Goal: Find specific page/section: Find specific page/section

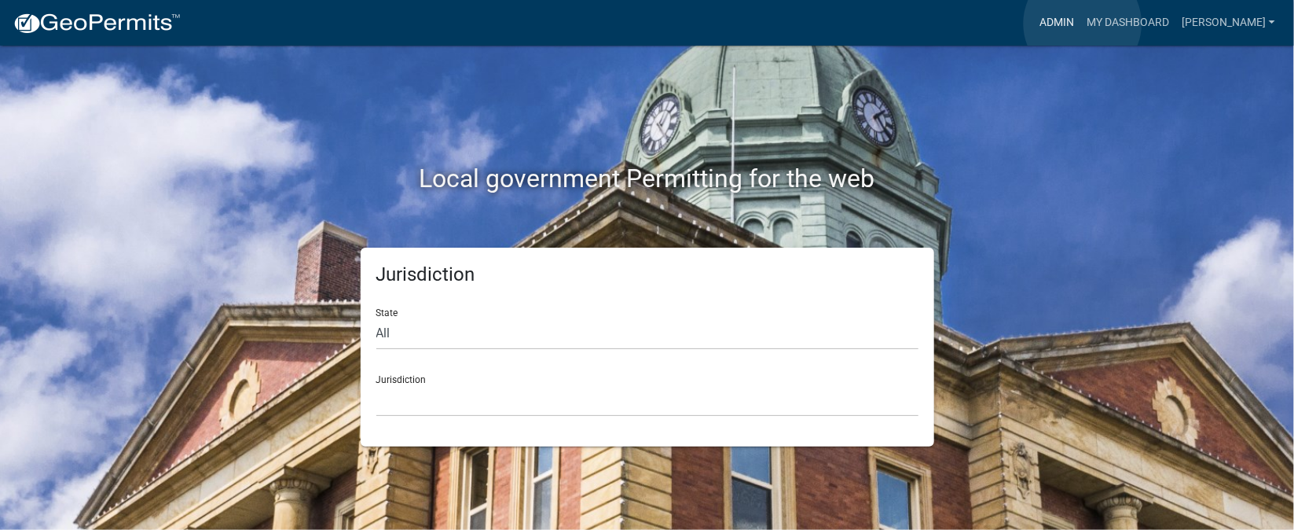
click at [1081, 24] on link "Admin" at bounding box center [1057, 23] width 47 height 30
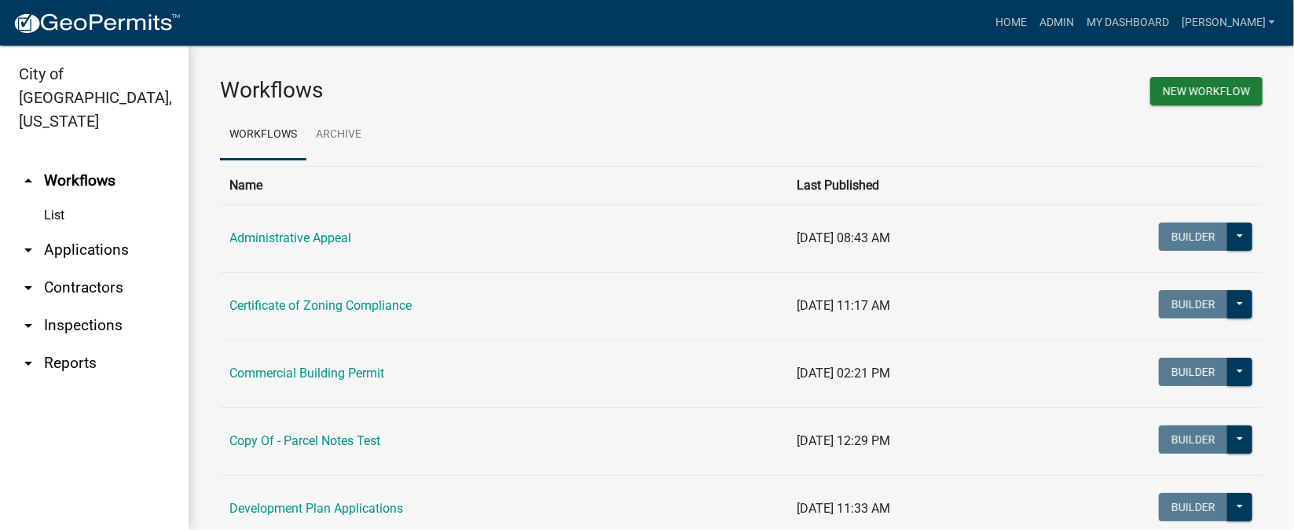
click at [57, 307] on link "arrow_drop_down Inspections" at bounding box center [94, 326] width 189 height 38
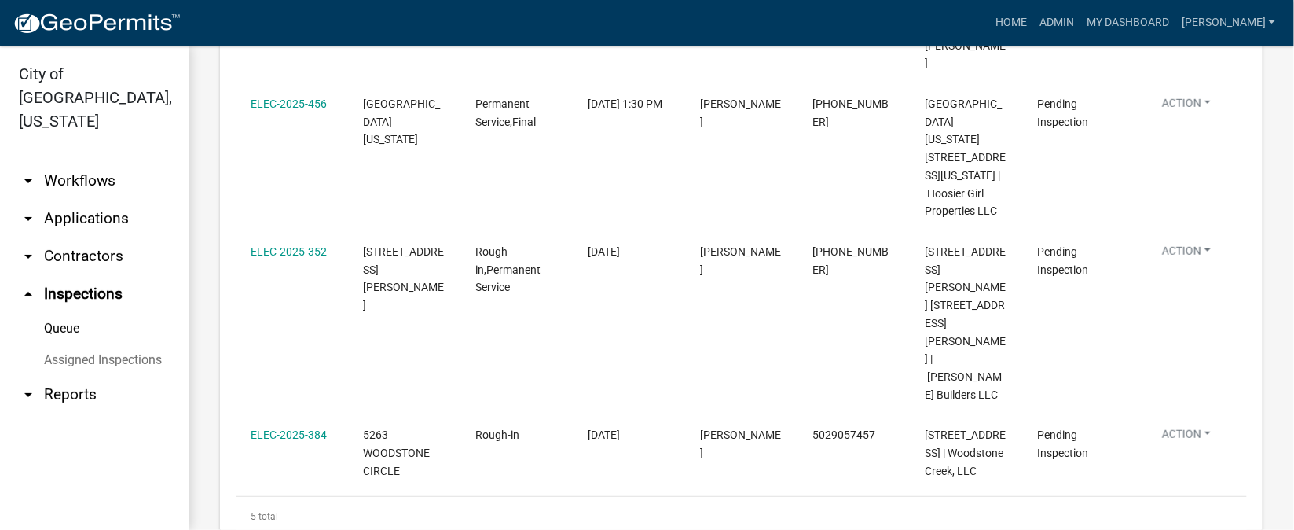
scroll to position [583, 0]
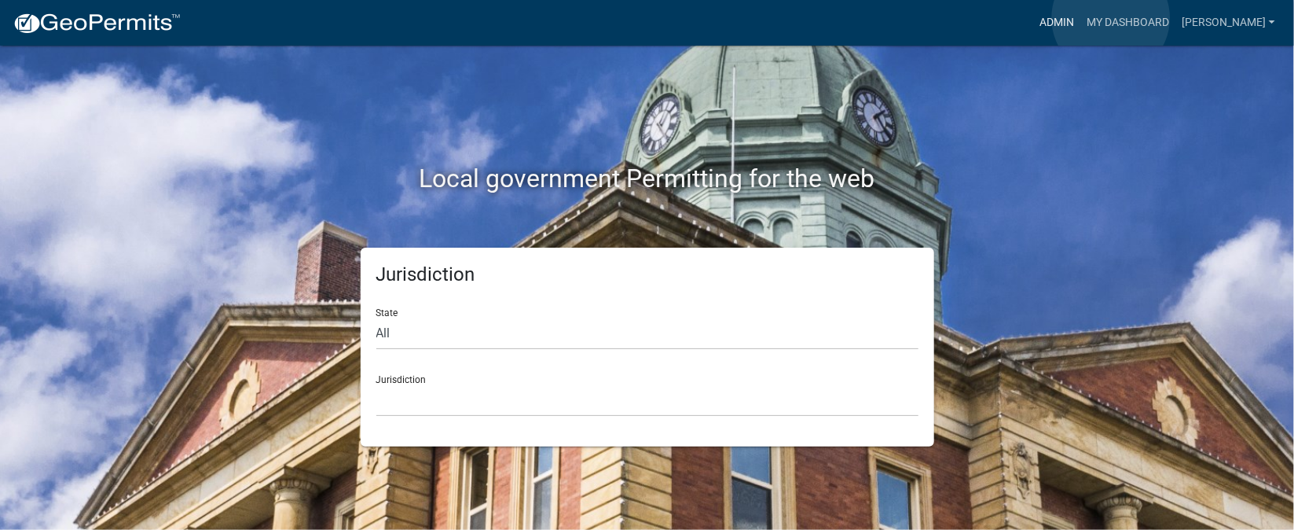
click at [1081, 18] on link "Admin" at bounding box center [1057, 23] width 47 height 30
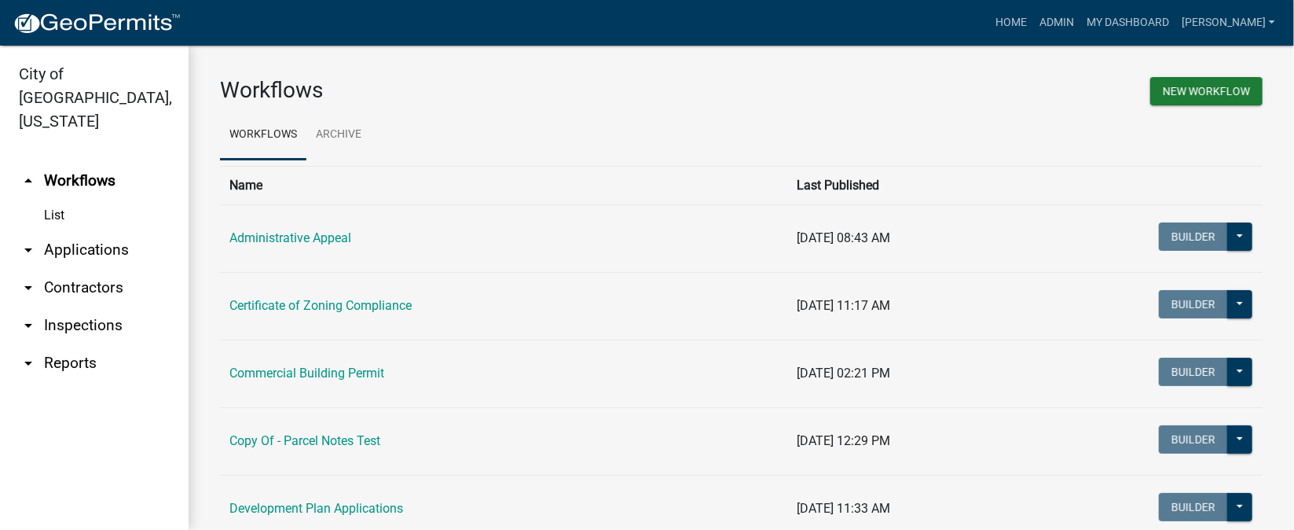
click at [79, 307] on link "arrow_drop_down Inspections" at bounding box center [94, 326] width 189 height 38
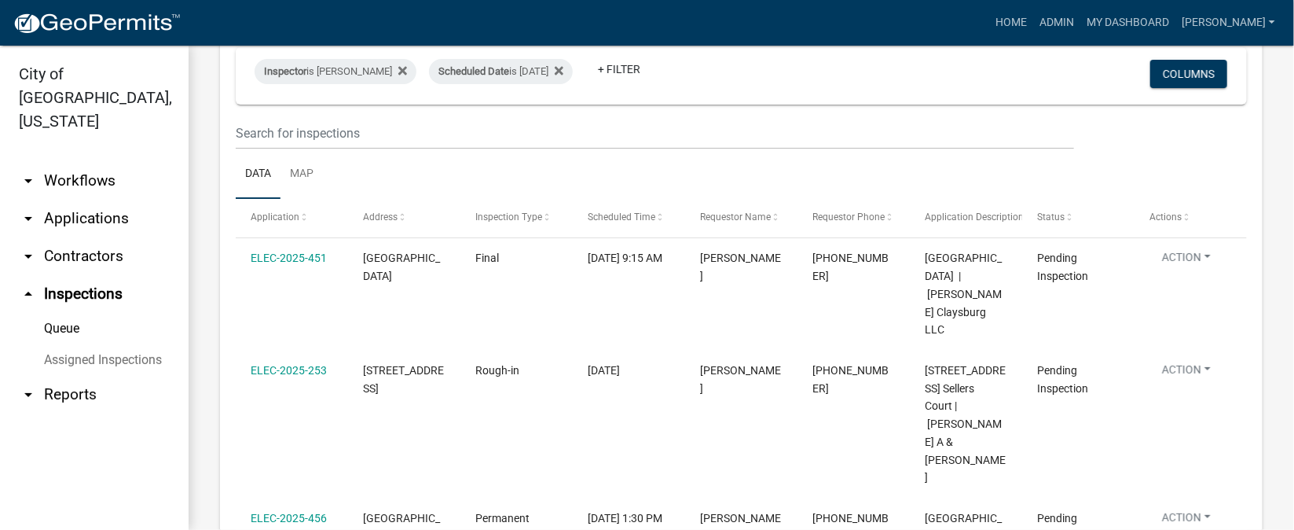
scroll to position [235, 0]
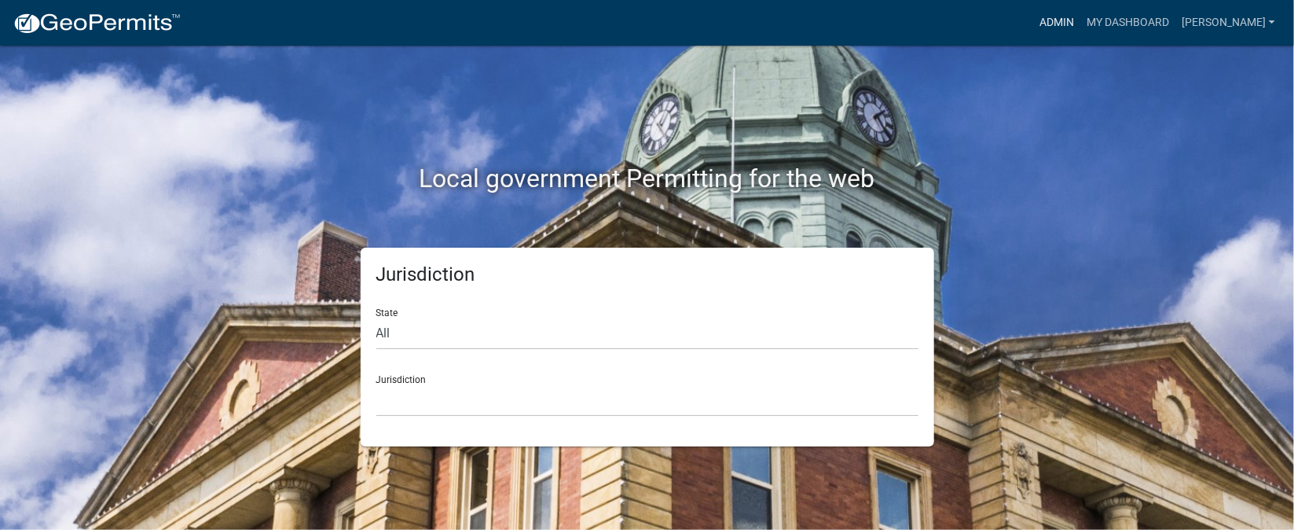
click at [1081, 18] on link "Admin" at bounding box center [1057, 23] width 47 height 30
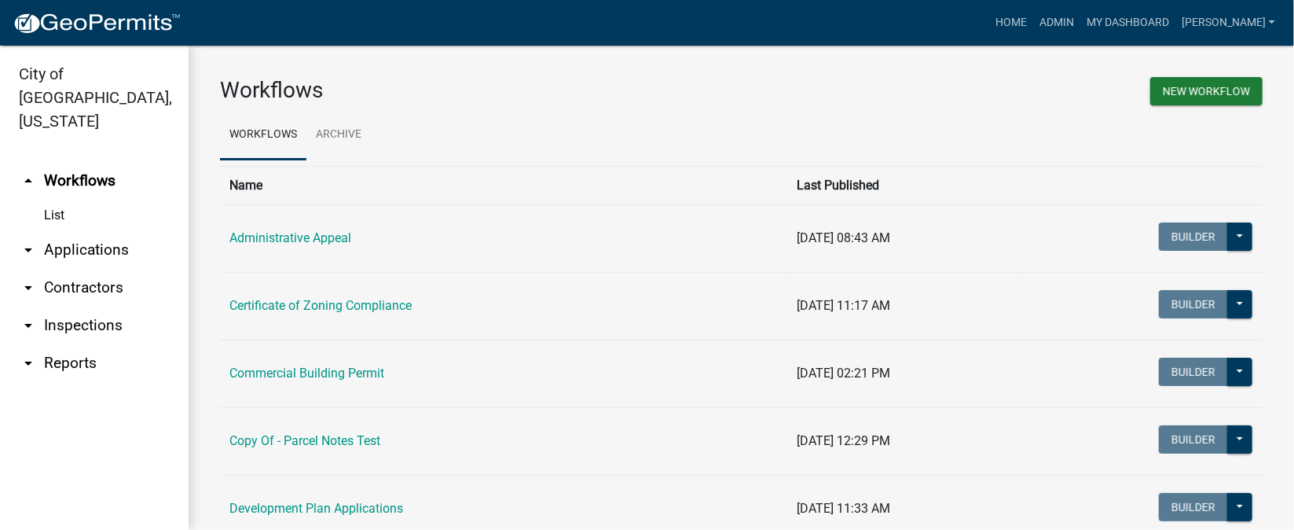
click at [87, 307] on link "arrow_drop_down Inspections" at bounding box center [94, 326] width 189 height 38
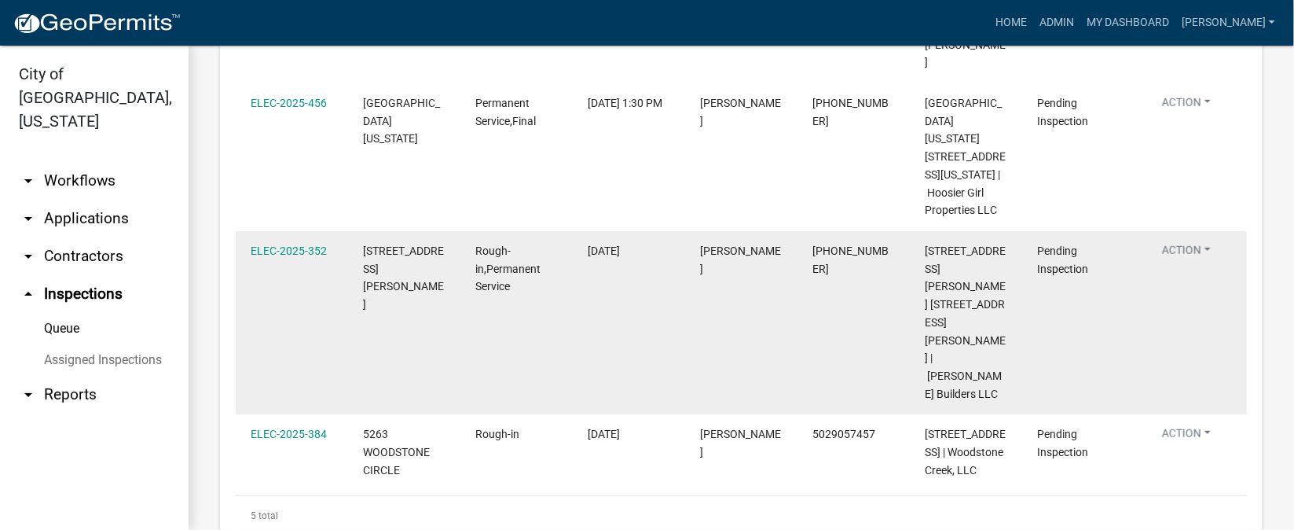
scroll to position [583, 0]
